Goal: Transaction & Acquisition: Purchase product/service

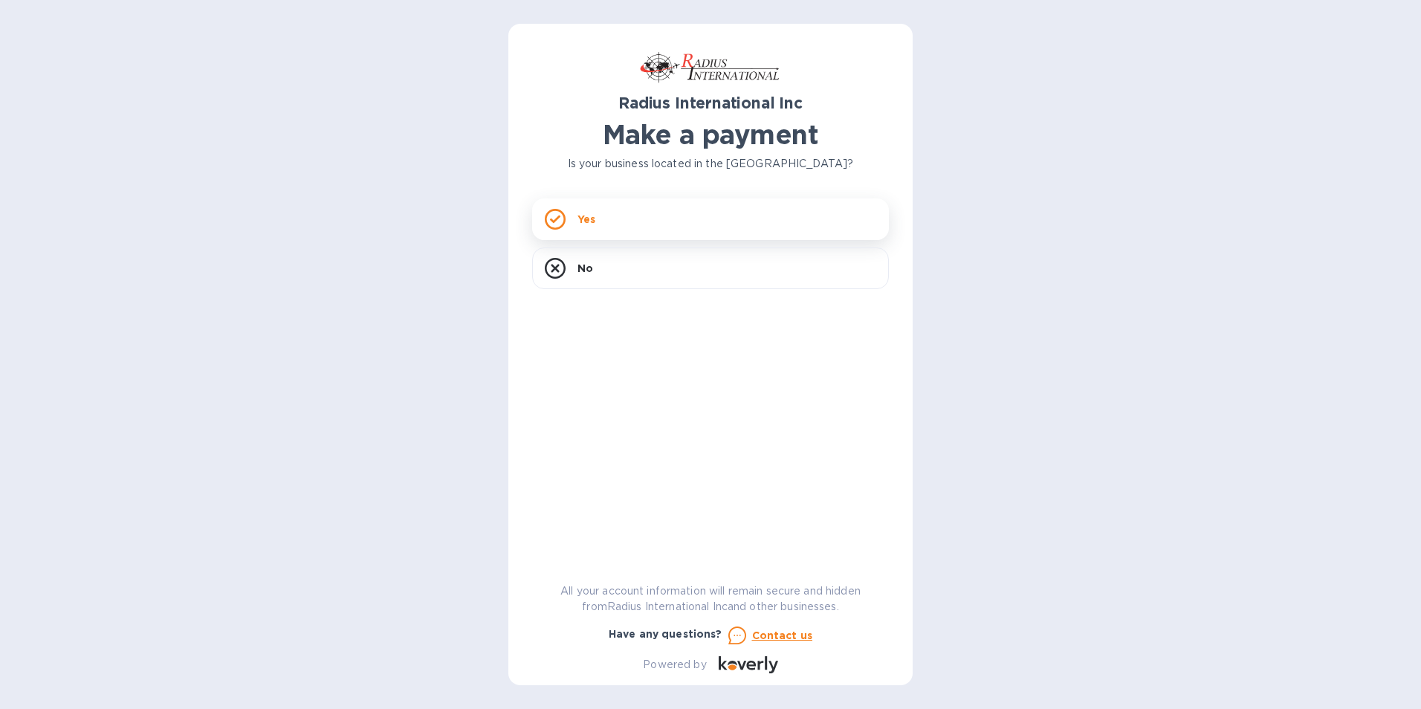
click at [575, 225] on div "Yes" at bounding box center [710, 219] width 357 height 42
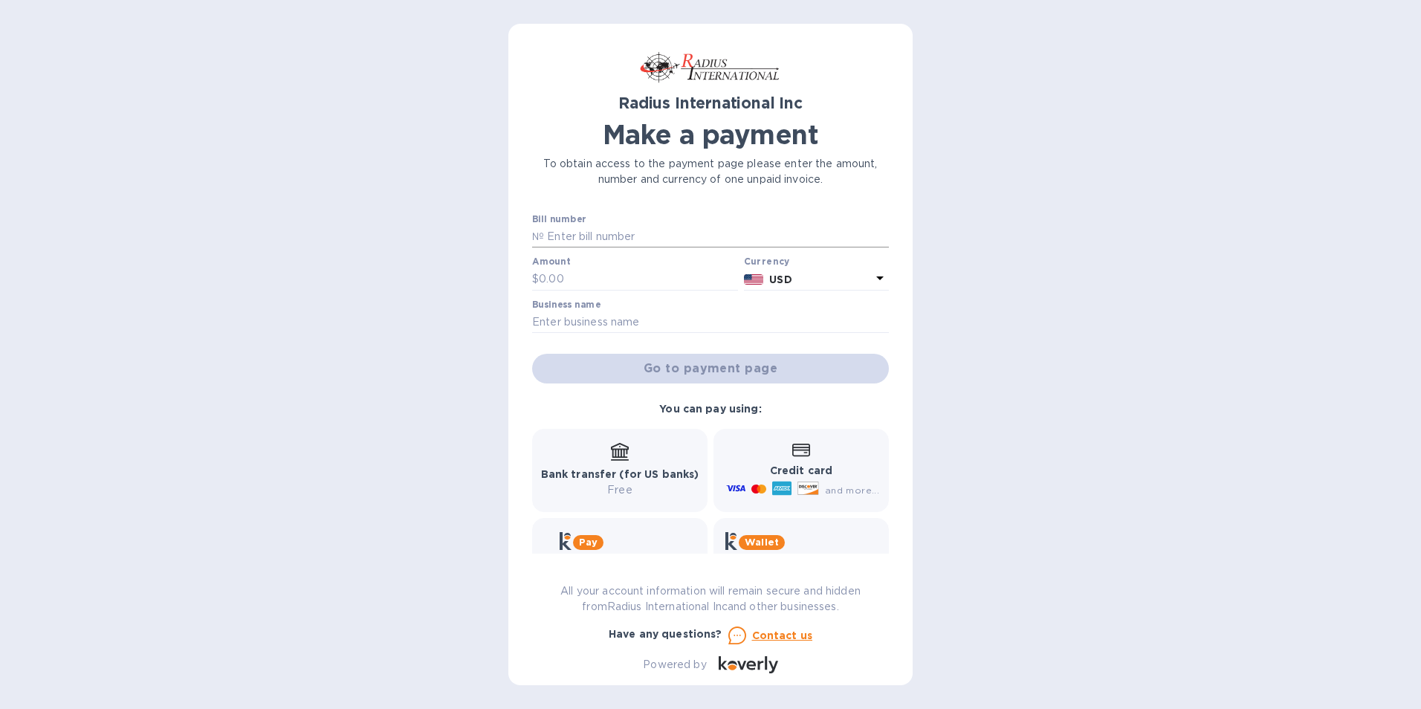
click at [547, 240] on input "text" at bounding box center [716, 237] width 345 height 22
type input "SAE00098669"
click at [549, 271] on input "text" at bounding box center [638, 279] width 199 height 22
type input "1,199.11"
click at [547, 323] on input "text" at bounding box center [710, 322] width 357 height 22
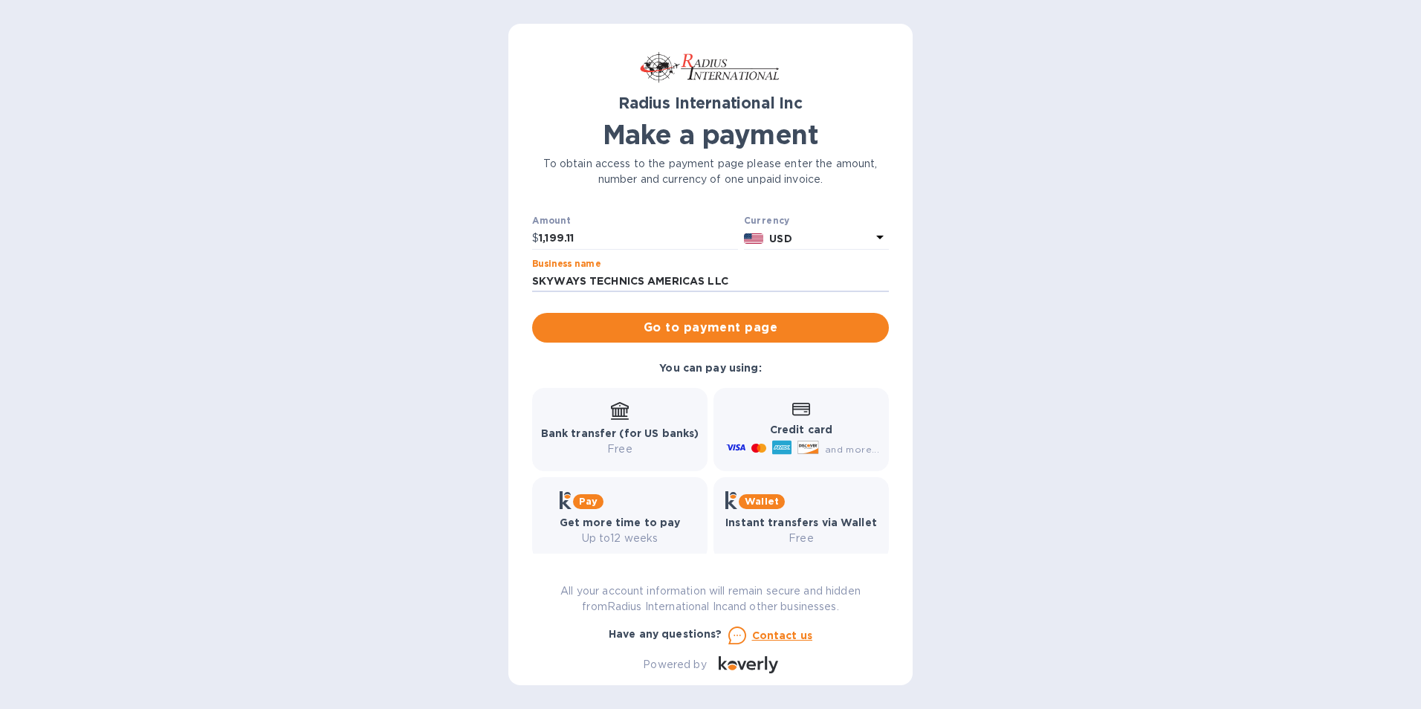
scroll to position [57, 0]
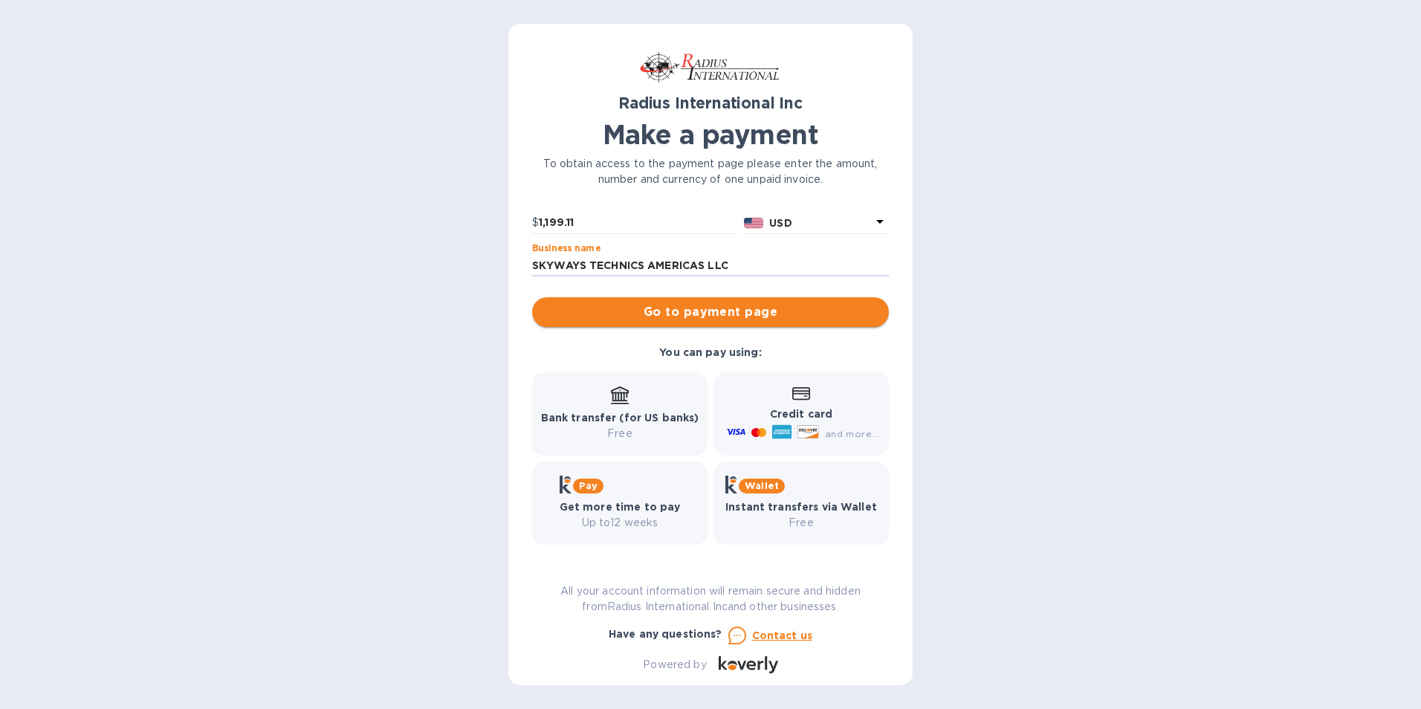
type input "SKYWAYS TECHNICS AMERICAS LLC"
click at [704, 317] on span "Go to payment page" at bounding box center [710, 312] width 333 height 18
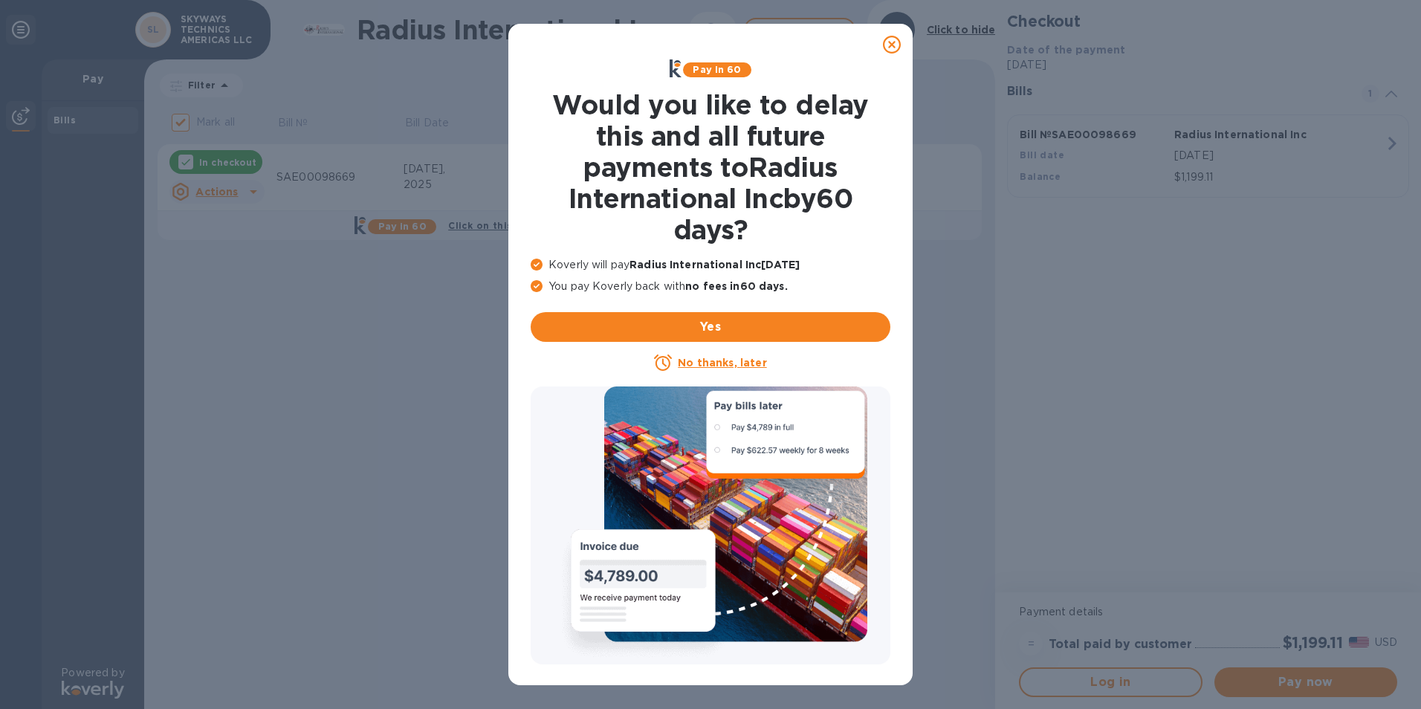
click at [697, 364] on u "No thanks, later" at bounding box center [722, 363] width 88 height 12
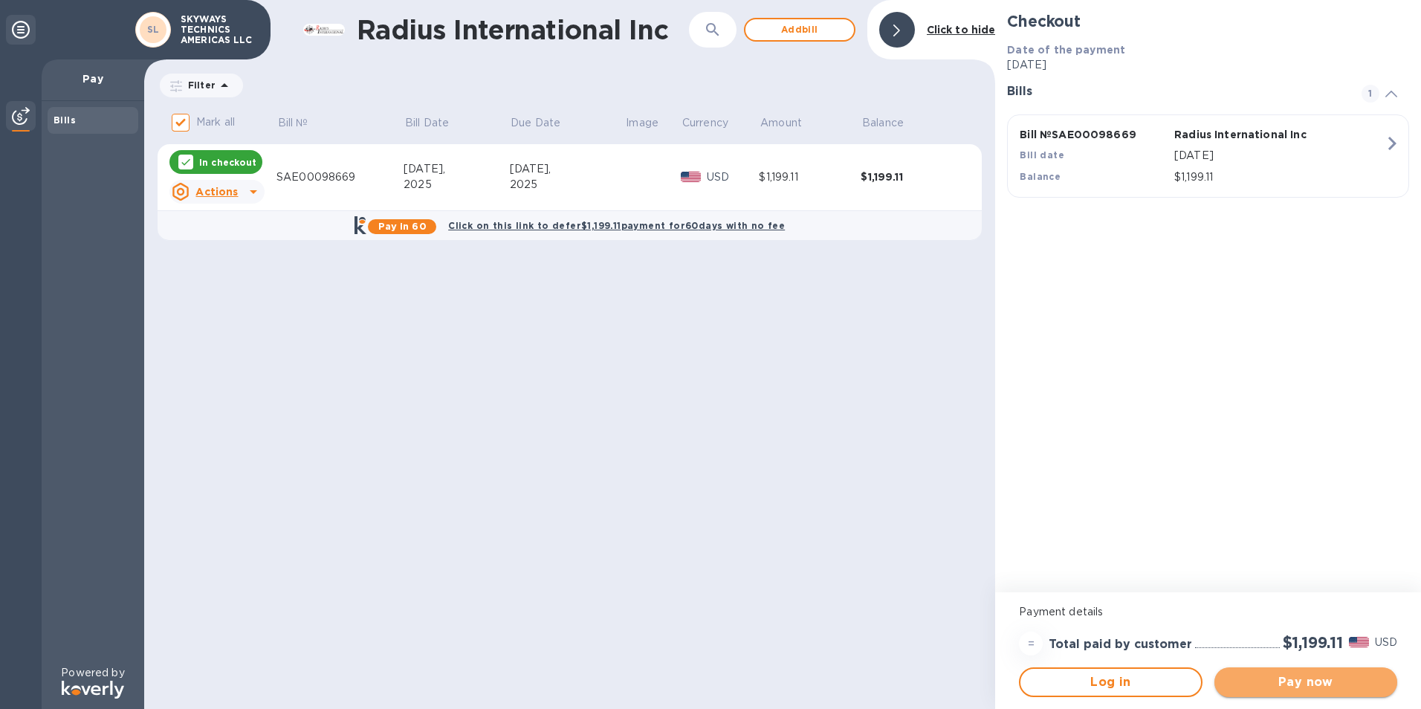
click at [1312, 682] on span "Pay now" at bounding box center [1306, 683] width 159 height 18
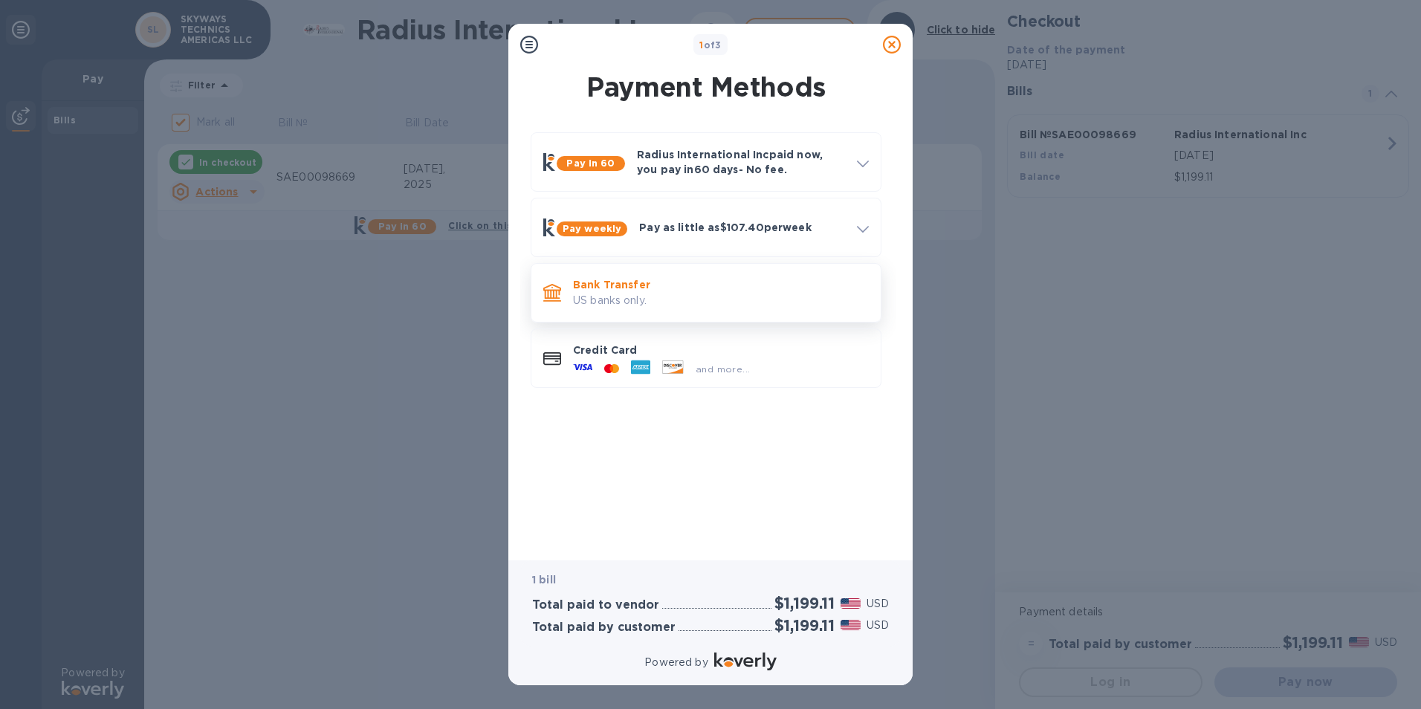
click at [717, 303] on p "US banks only." at bounding box center [721, 301] width 296 height 16
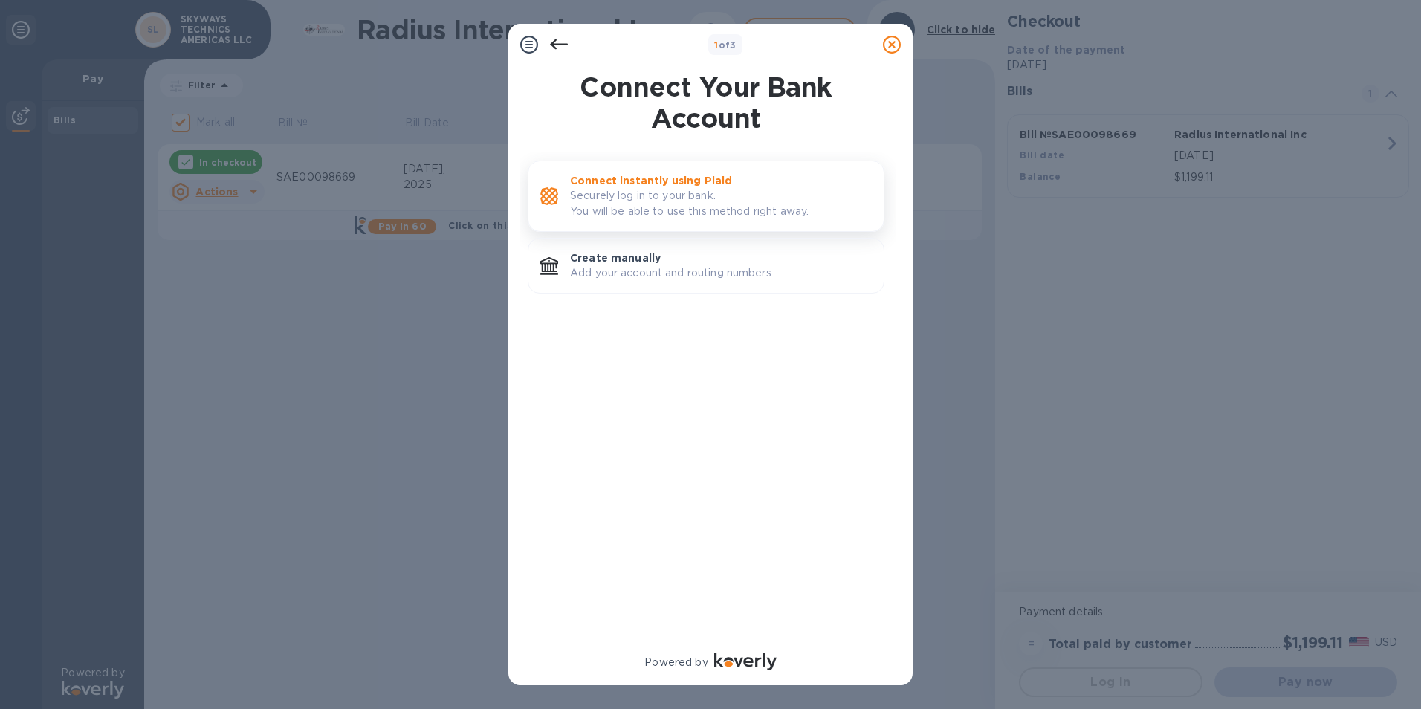
click at [684, 189] on p "Securely log in to your bank. You will be able to use this method right away." at bounding box center [721, 203] width 302 height 31
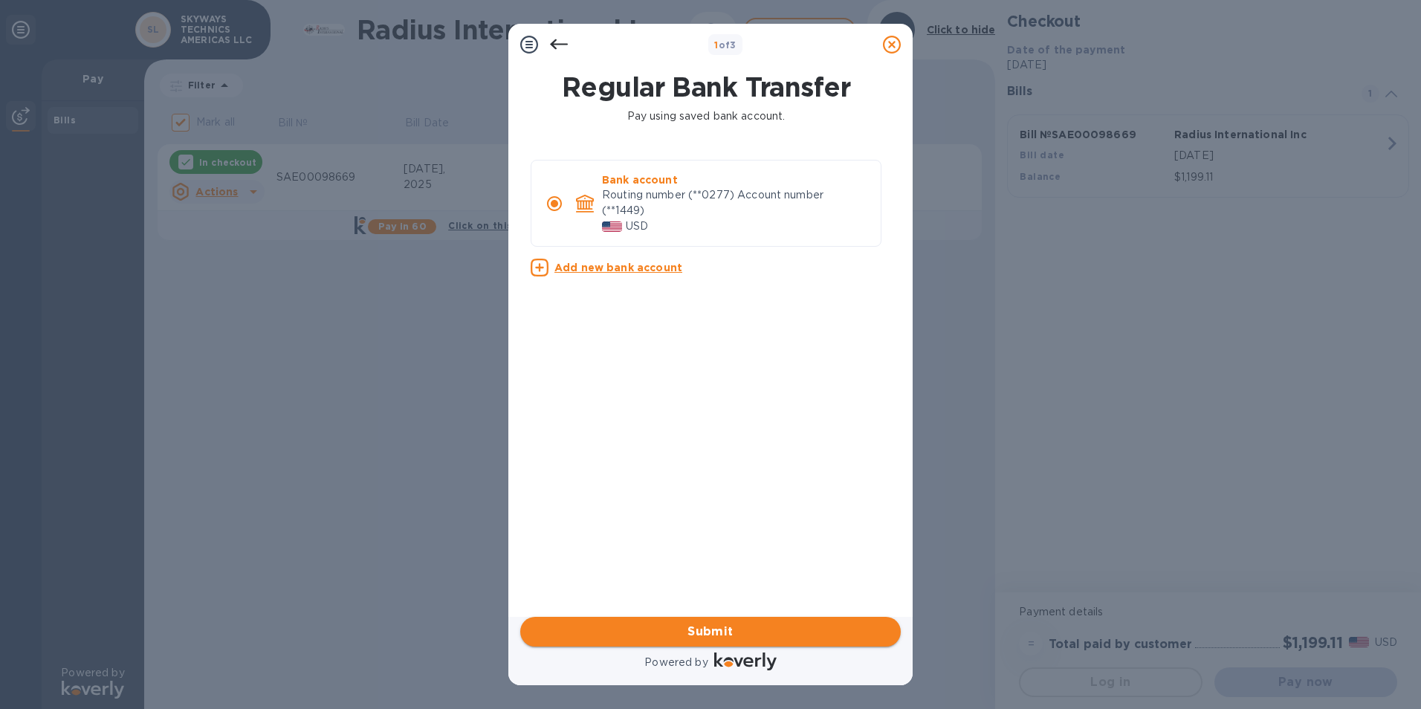
click at [705, 633] on span "Submit" at bounding box center [710, 632] width 357 height 18
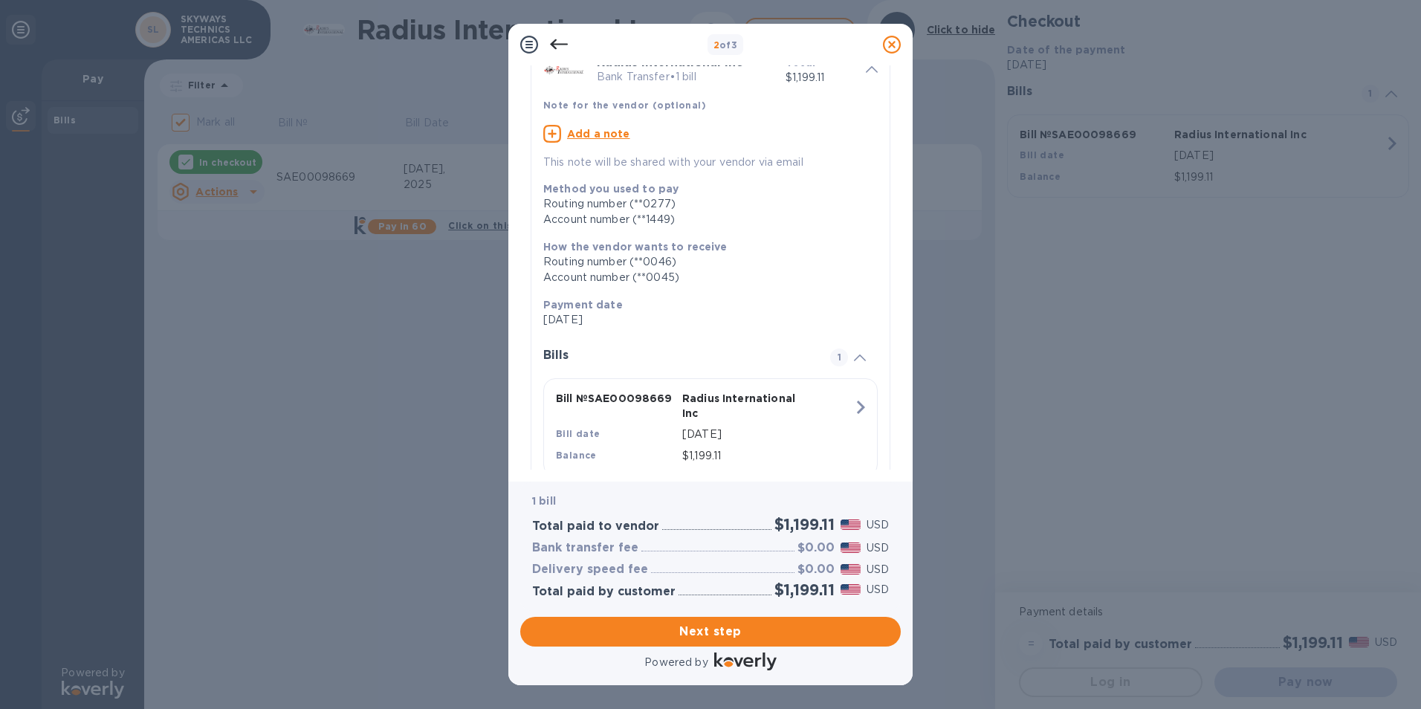
scroll to position [120, 0]
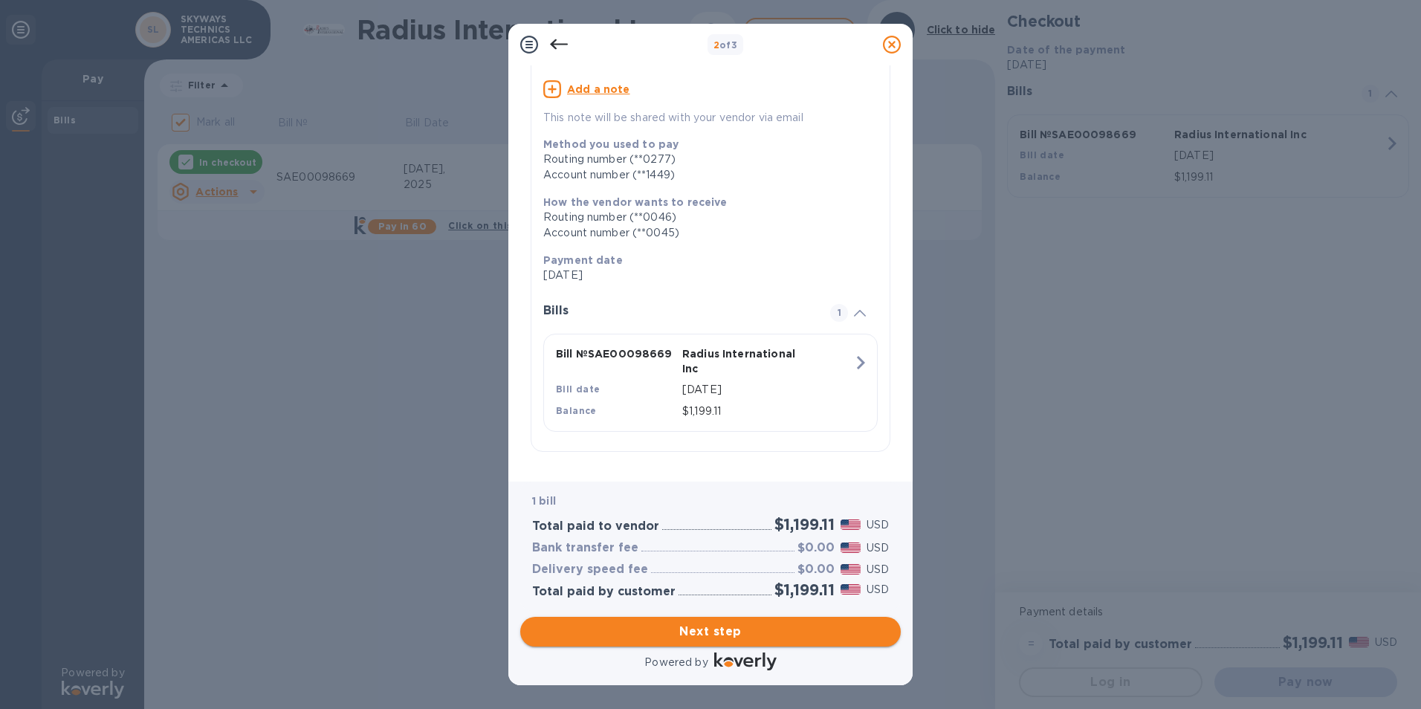
click at [706, 638] on span "Next step" at bounding box center [710, 632] width 357 height 18
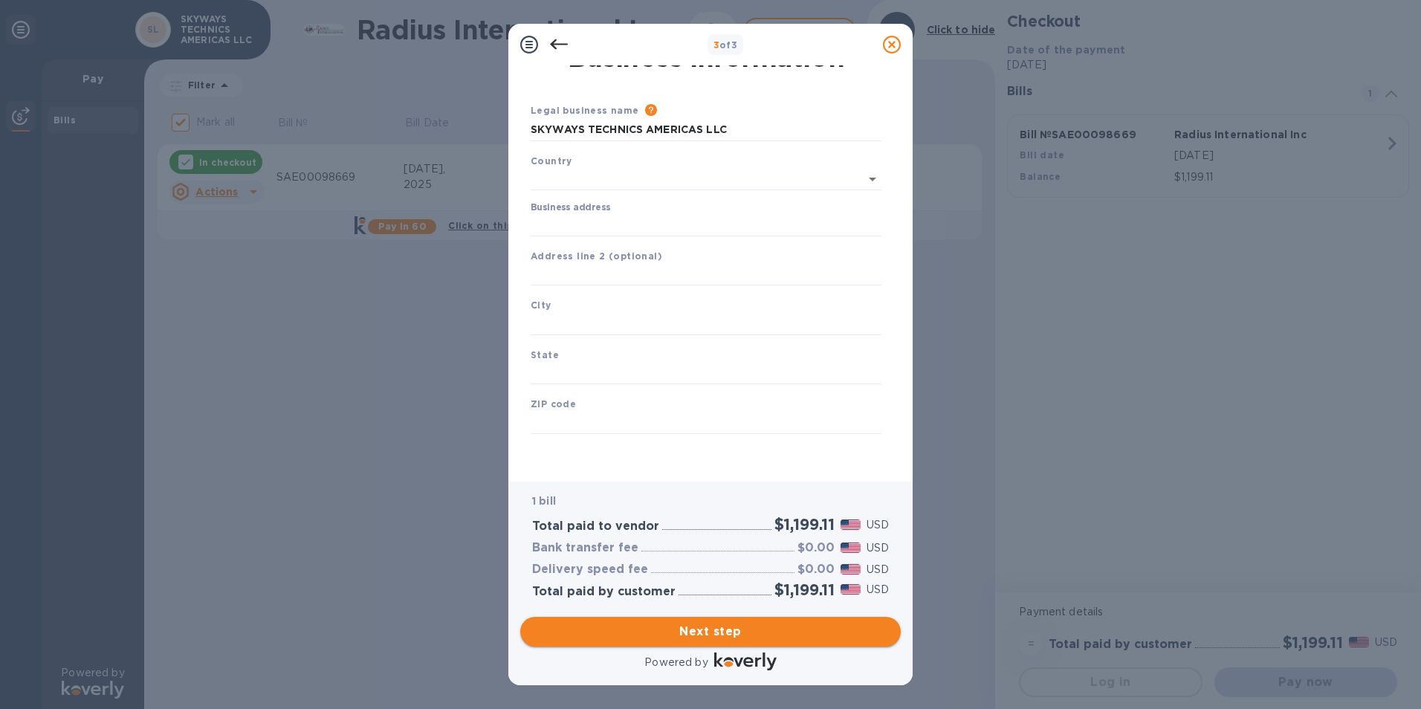
scroll to position [18, 0]
type input "[GEOGRAPHIC_DATA]"
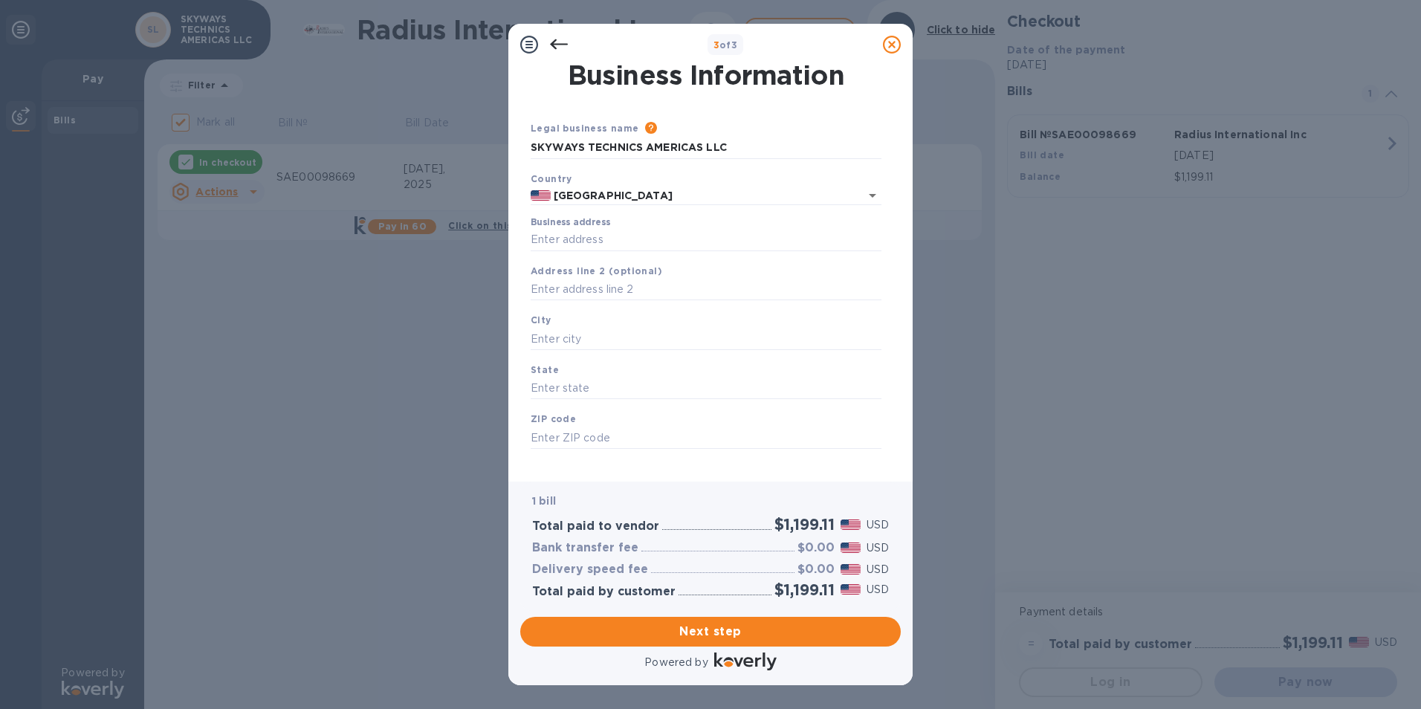
scroll to position [0, 0]
click at [582, 236] on input "Business address" at bounding box center [706, 243] width 351 height 22
type input "[STREET_ADDRESS]"
type input "[GEOGRAPHIC_DATA]"
type input "FL"
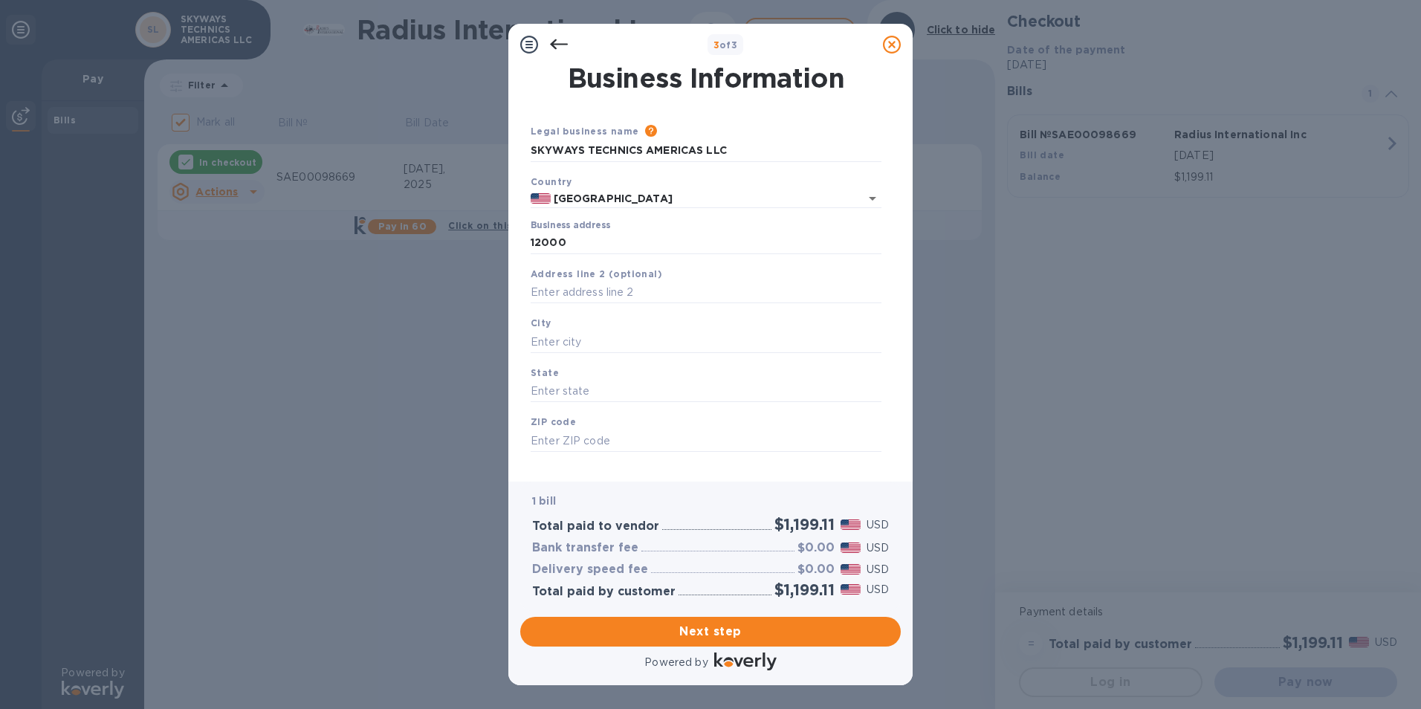
type input "33181"
click at [575, 290] on input "text" at bounding box center [706, 293] width 351 height 22
type input "STE. 511"
click at [764, 467] on div "Save" at bounding box center [706, 464] width 363 height 12
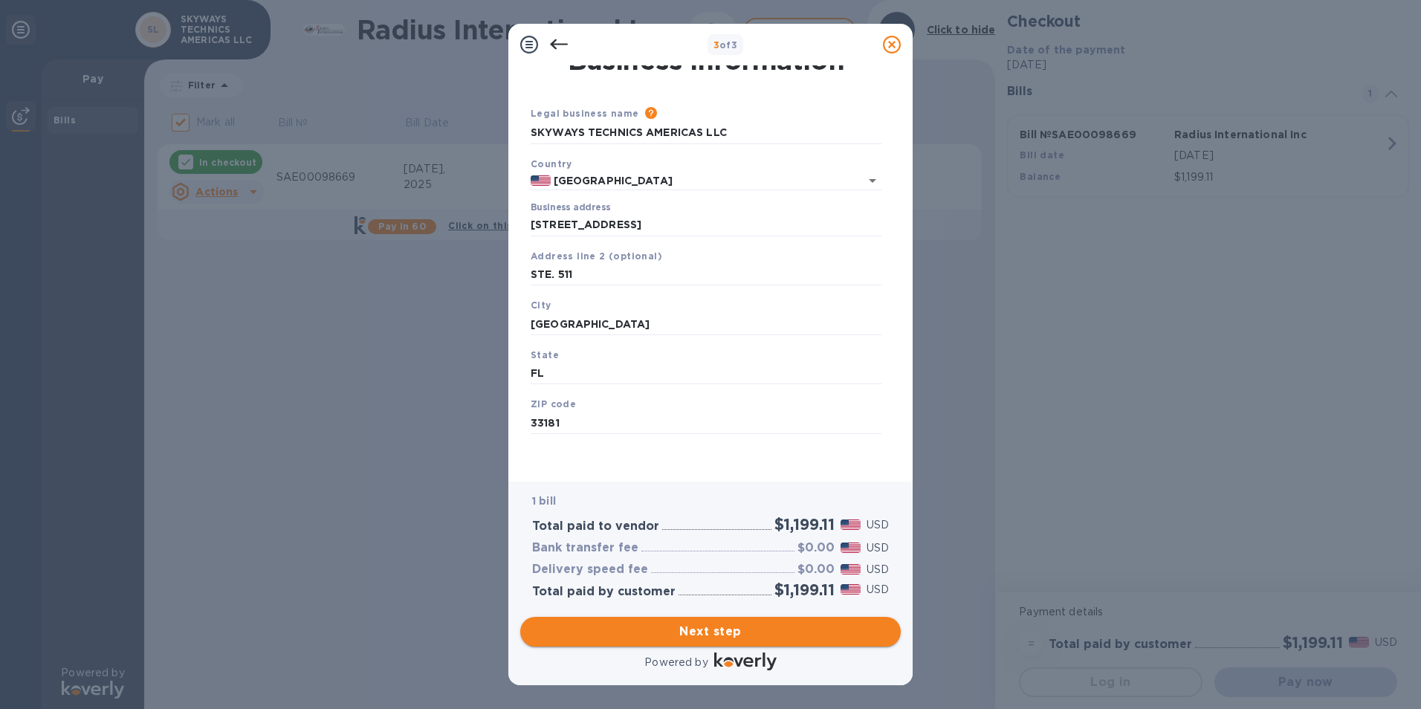
click at [737, 627] on span "Next step" at bounding box center [710, 632] width 357 height 18
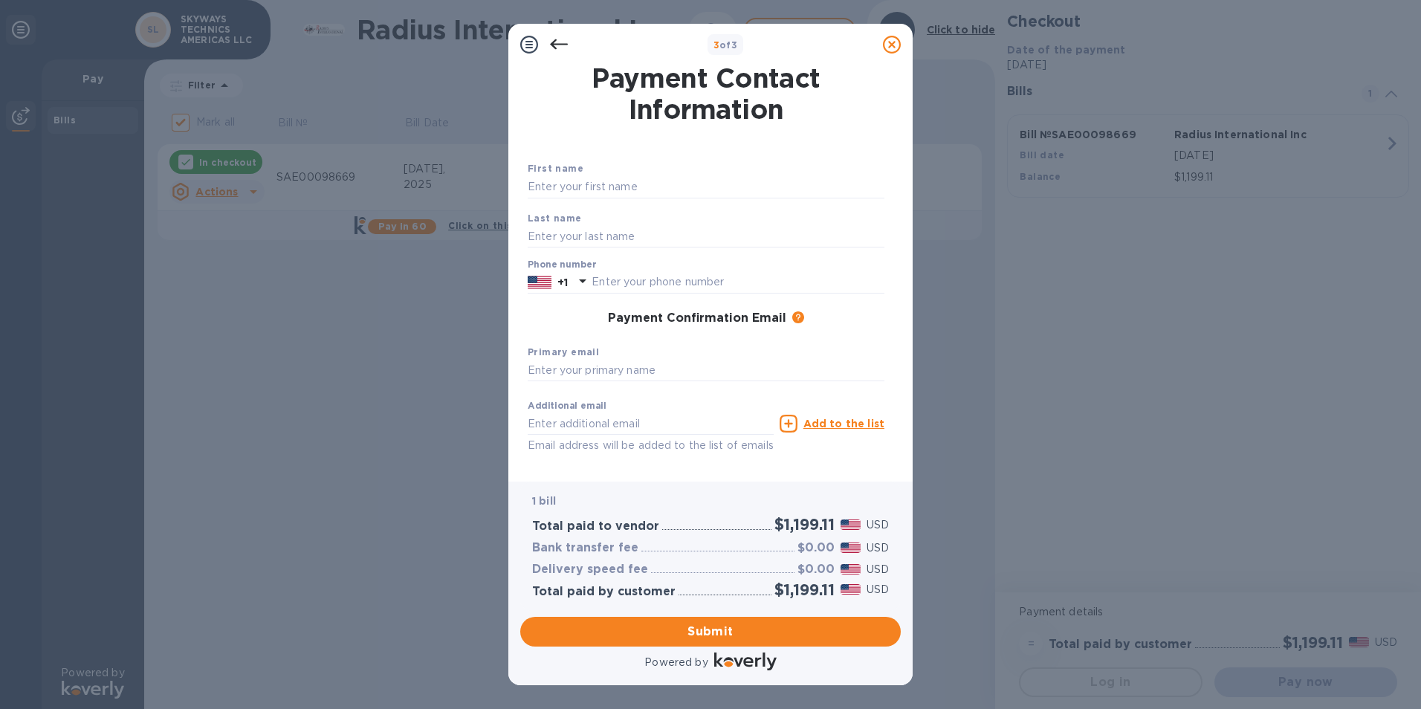
scroll to position [53, 0]
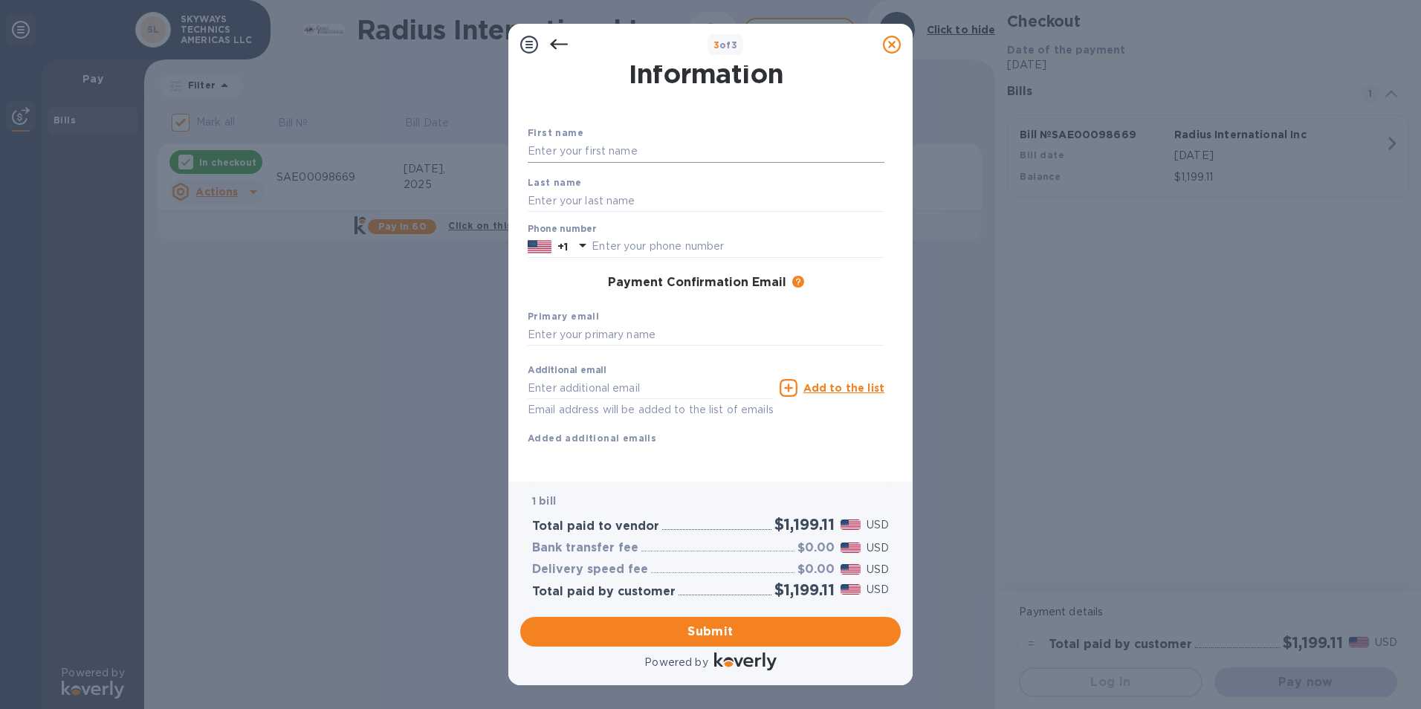
click at [600, 141] on input "text" at bounding box center [706, 152] width 357 height 22
type input "M"
type input "L"
type input "[PERSON_NAME]"
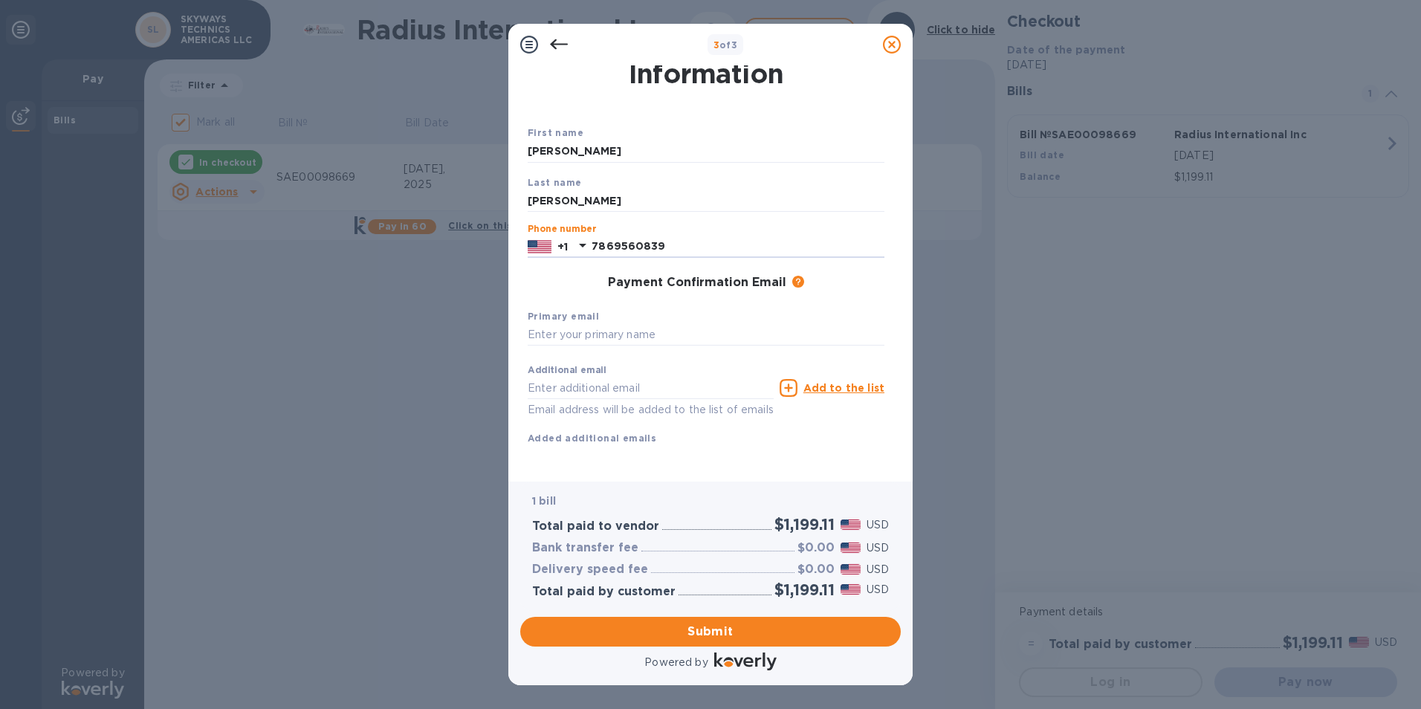
type input "7869560839"
click at [749, 459] on div "First name [PERSON_NAME] Last name [PERSON_NAME] Phone number [PHONE_NUMBER] Pa…" at bounding box center [706, 297] width 357 height 345
click at [555, 324] on input "text" at bounding box center [706, 335] width 357 height 22
type input "[EMAIL_ADDRESS][DOMAIN_NAME]"
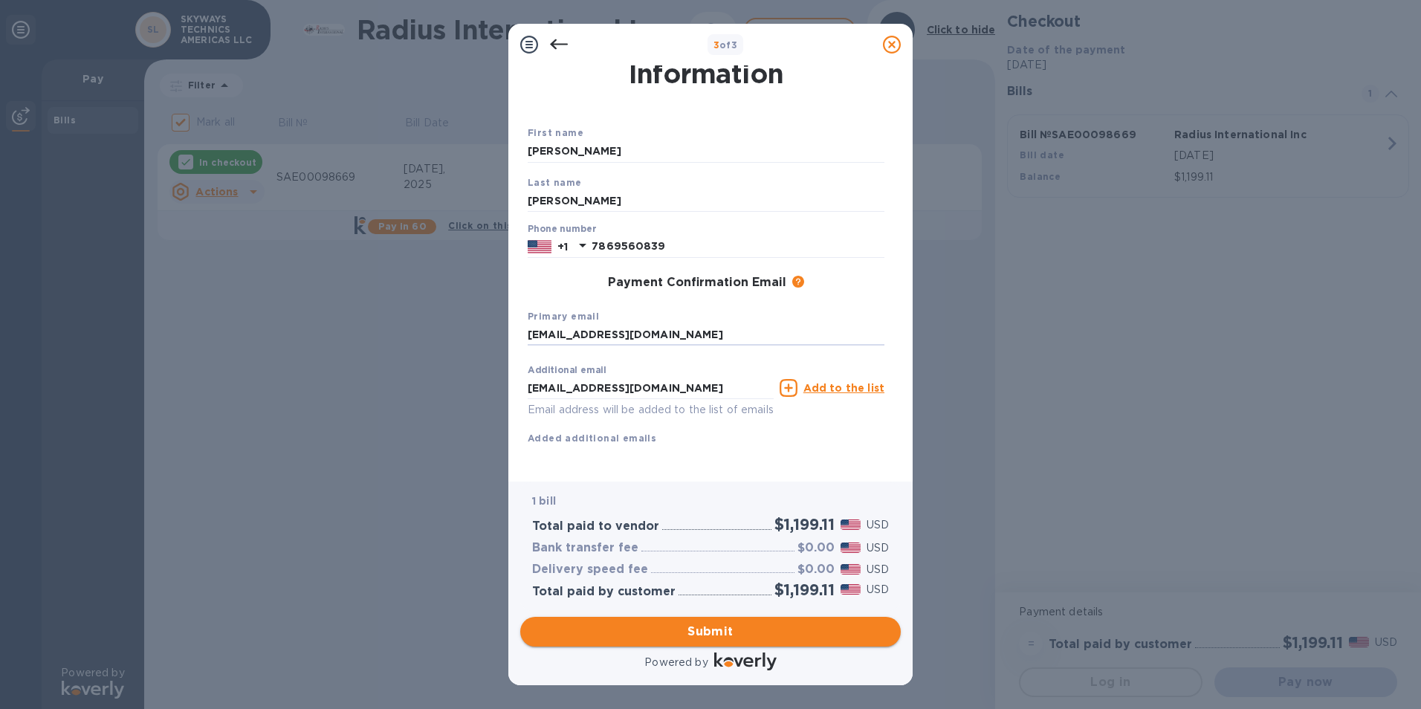
click at [709, 630] on span "Submit" at bounding box center [710, 632] width 357 height 18
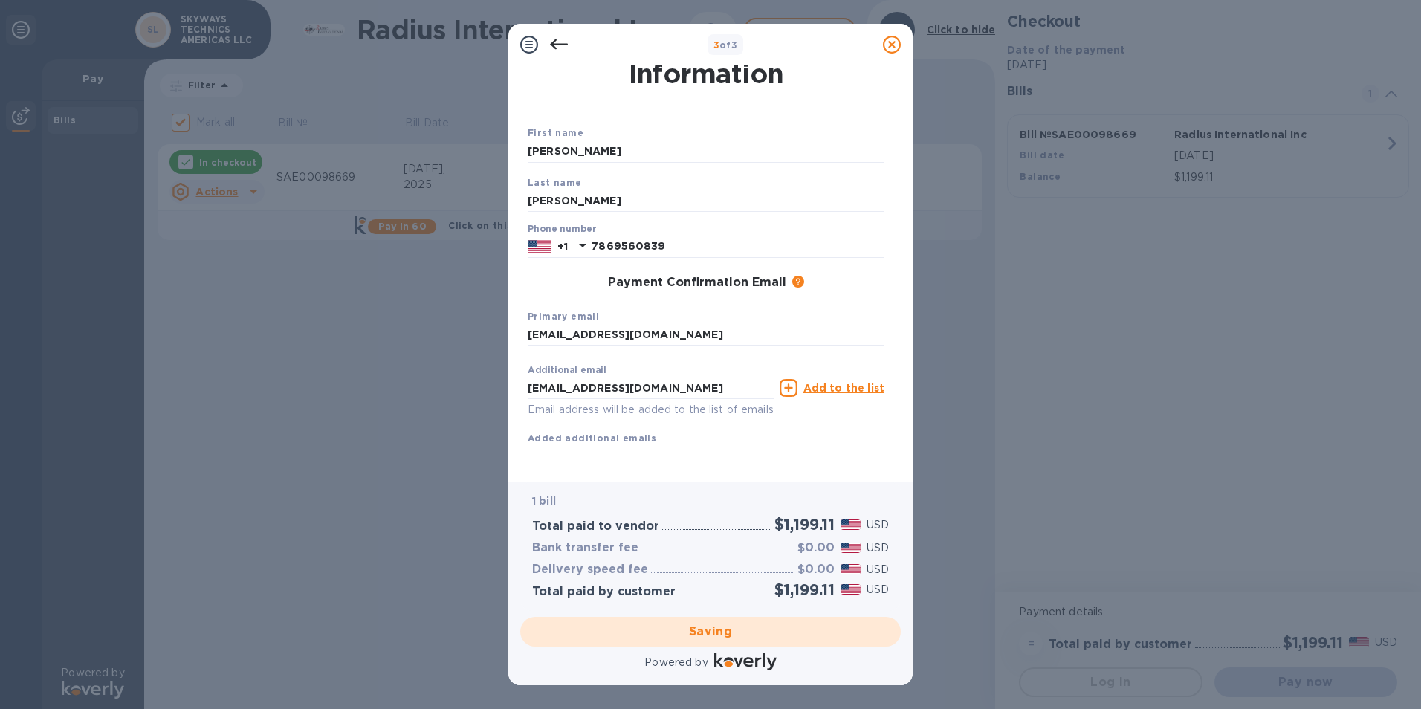
checkbox input "false"
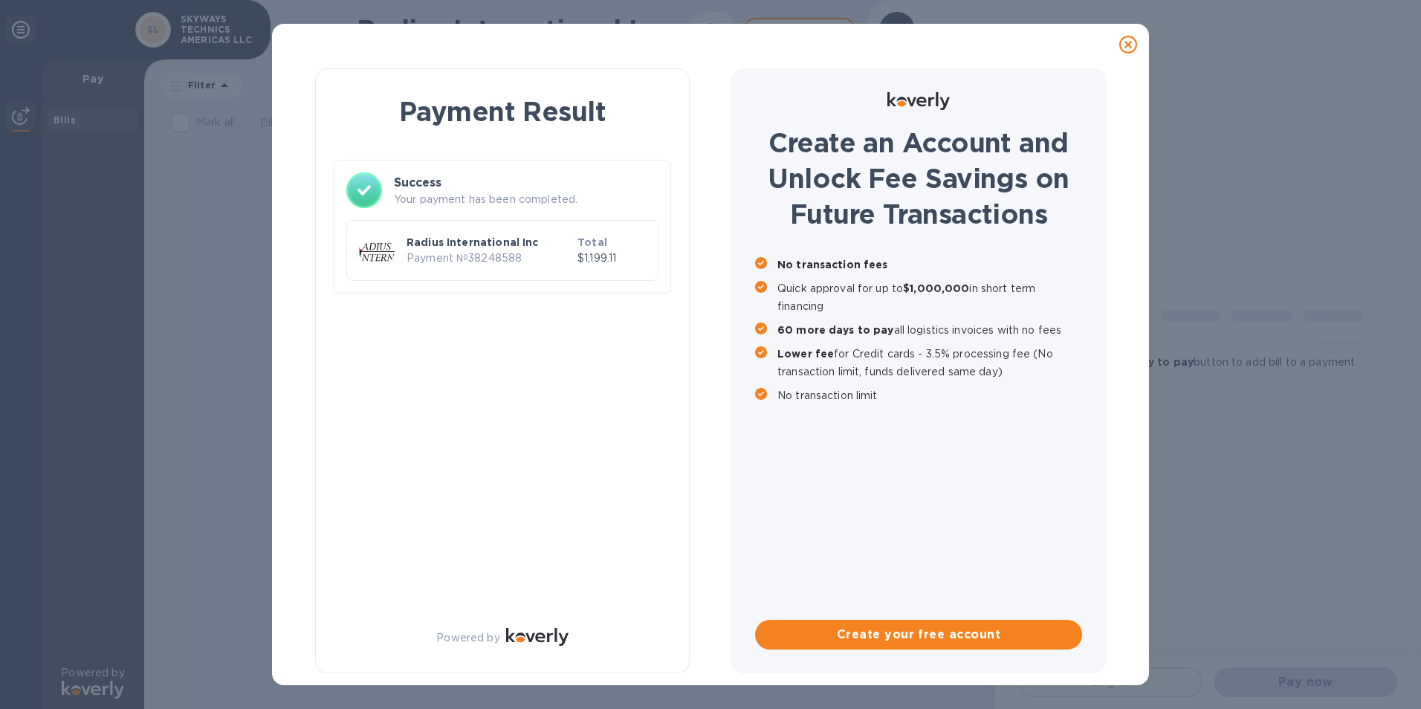
scroll to position [0, 0]
